Goal: Navigation & Orientation: Find specific page/section

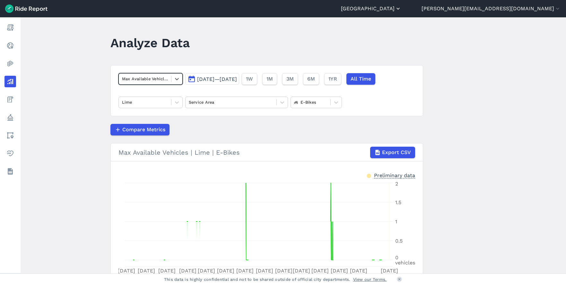
scroll to position [46, 0]
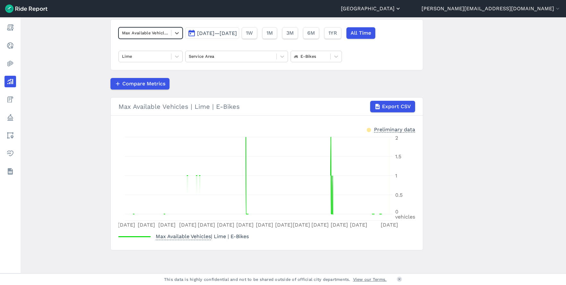
click at [401, 7] on button "[GEOGRAPHIC_DATA]" at bounding box center [371, 9] width 60 height 8
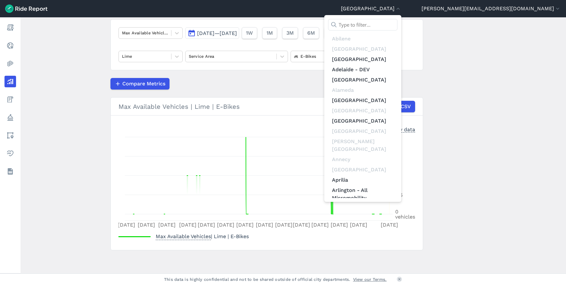
click at [398, 26] on input "text" at bounding box center [362, 25] width 69 height 12
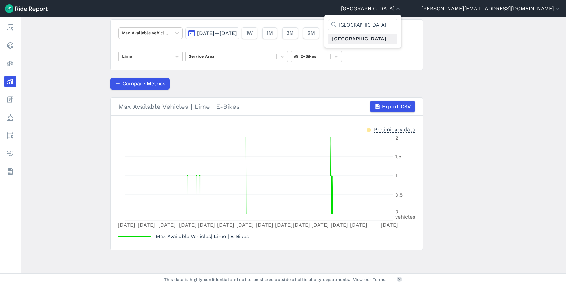
type input "[GEOGRAPHIC_DATA]"
click at [398, 38] on link "[GEOGRAPHIC_DATA]" at bounding box center [362, 39] width 69 height 10
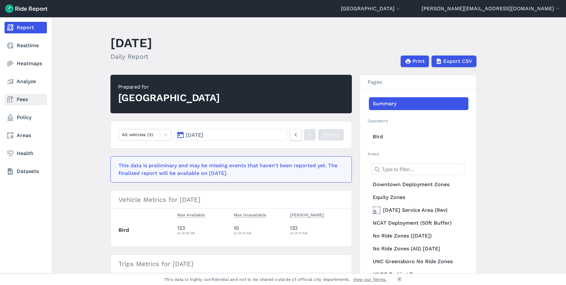
click at [16, 98] on link "Fees" at bounding box center [25, 100] width 42 height 12
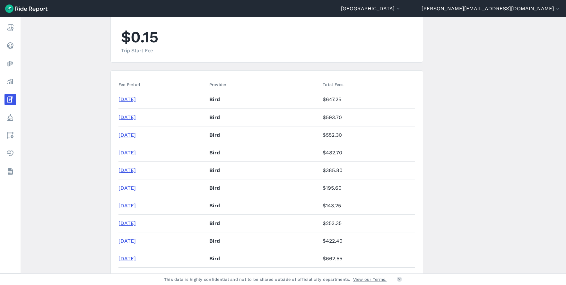
scroll to position [36, 0]
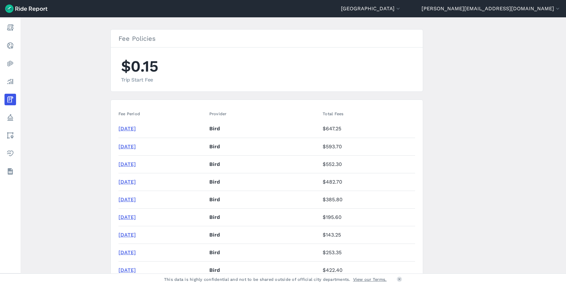
click at [25, 7] on img at bounding box center [26, 8] width 42 height 8
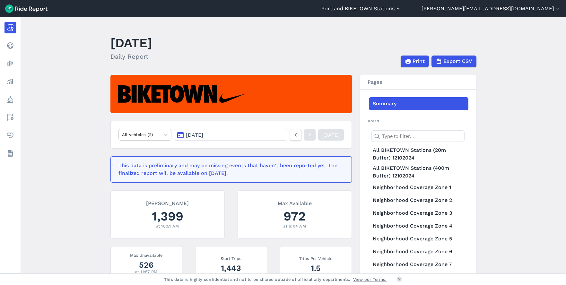
click at [401, 7] on button "Portland BIKETOWN Stations" at bounding box center [361, 9] width 80 height 8
